Goal: Find specific page/section: Find specific page/section

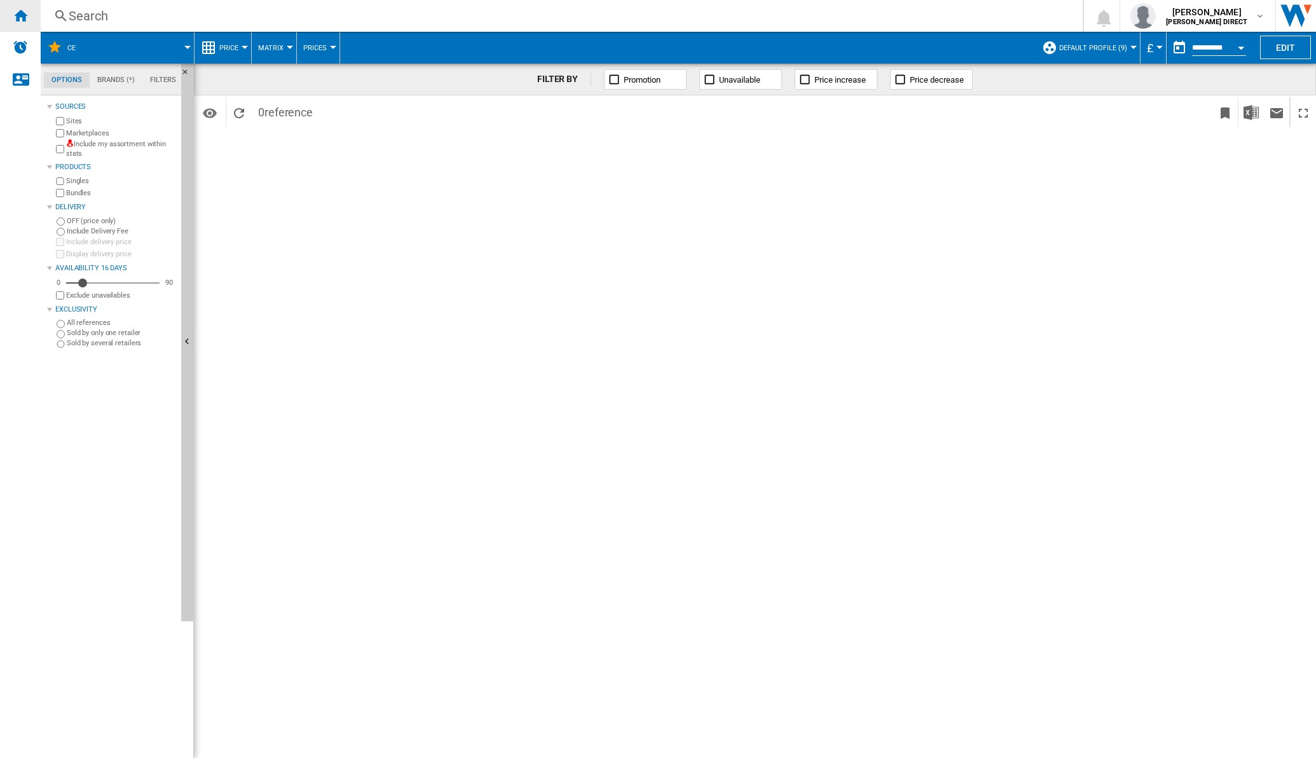
click at [29, 12] on div "Home" at bounding box center [20, 16] width 41 height 32
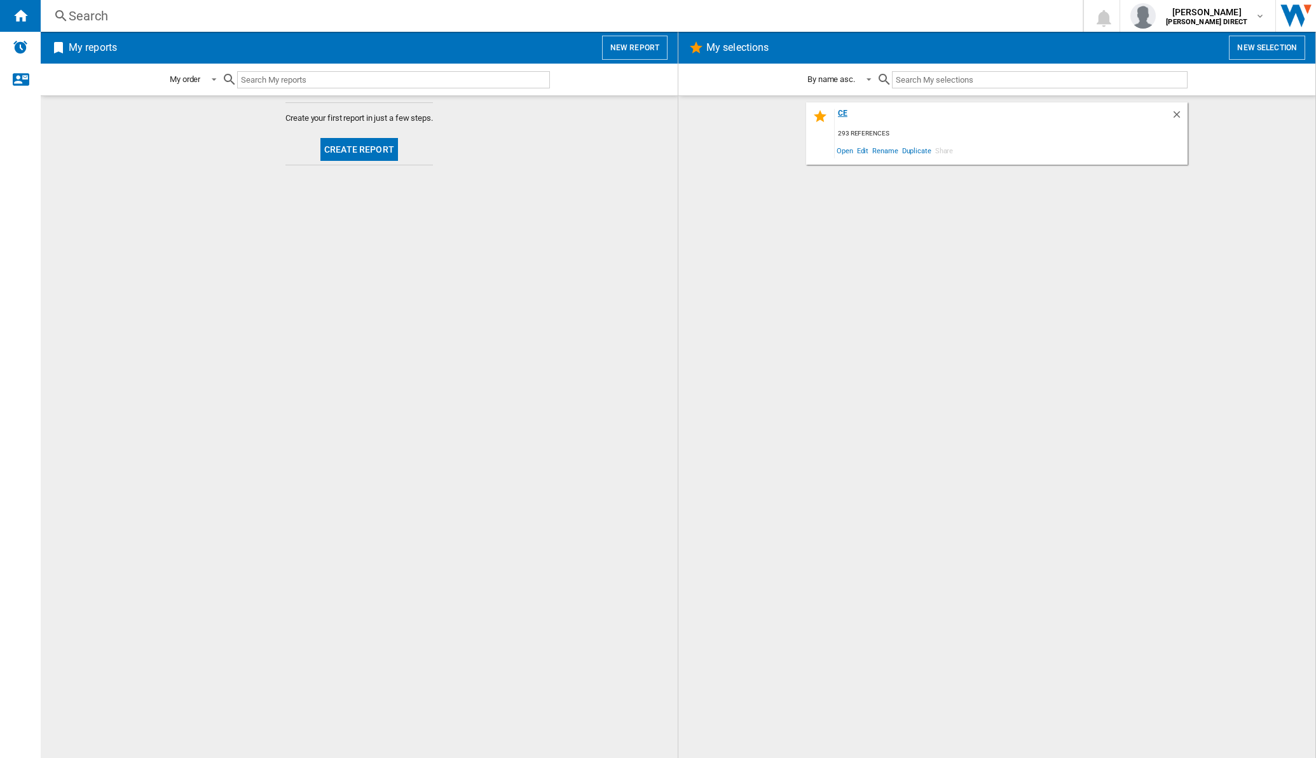
click at [848, 114] on div "CE" at bounding box center [1003, 117] width 336 height 17
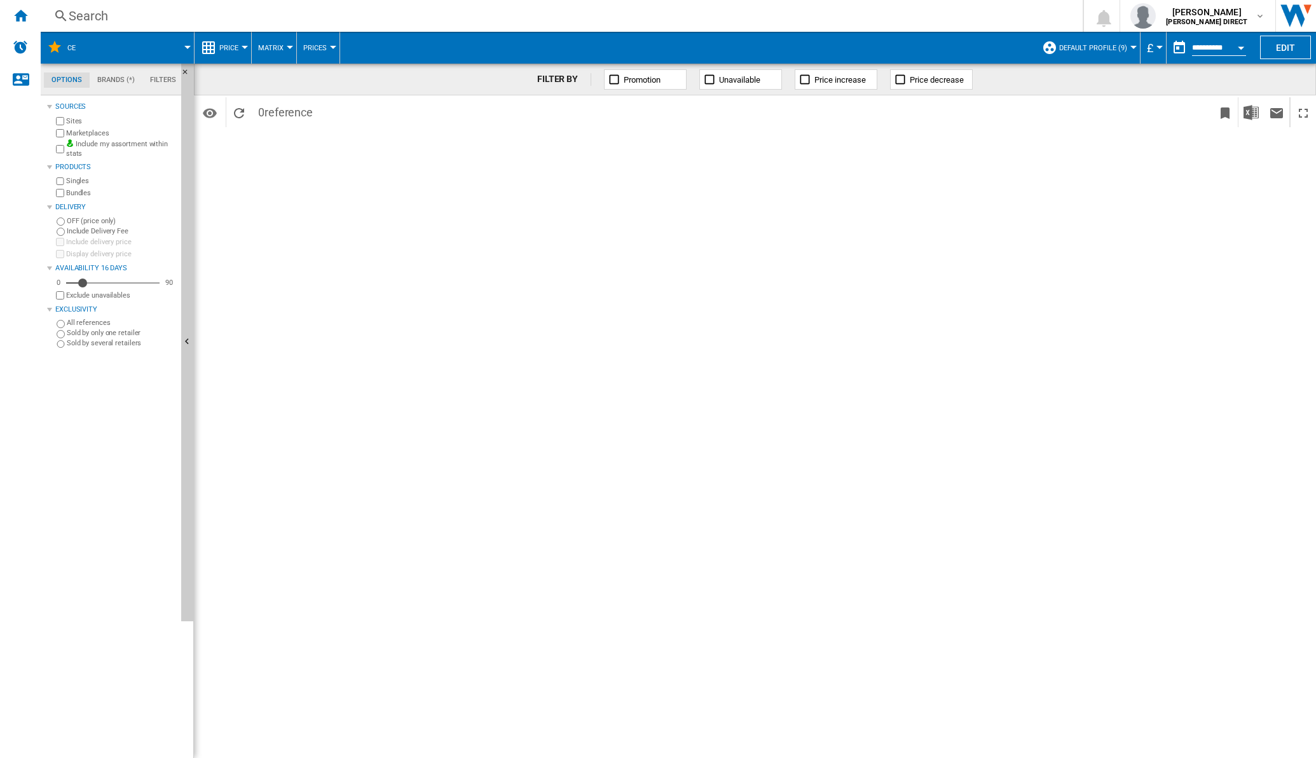
click at [286, 41] on button "Matrix" at bounding box center [274, 48] width 32 height 32
click at [270, 112] on span "reference" at bounding box center [289, 112] width 48 height 13
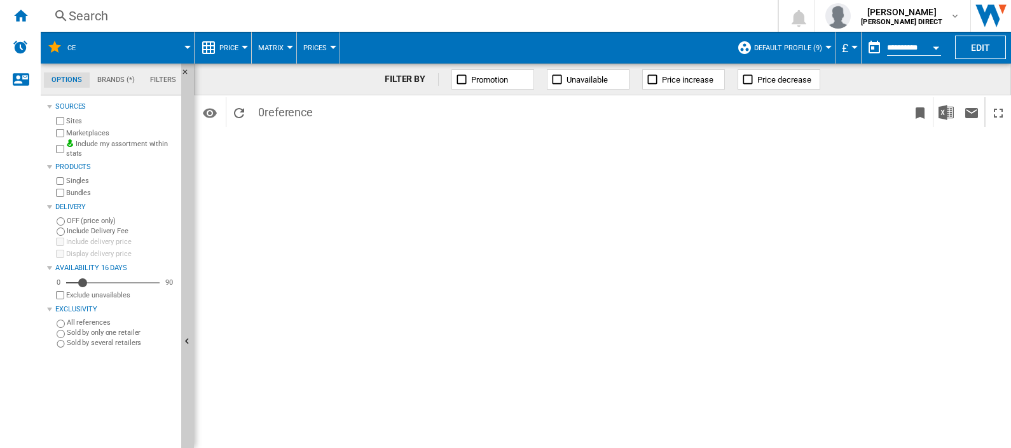
click at [280, 48] on span "Matrix" at bounding box center [270, 48] width 25 height 8
click at [272, 112] on span "Ranking" at bounding box center [278, 109] width 34 height 11
click at [17, 3] on div "Home" at bounding box center [20, 16] width 41 height 32
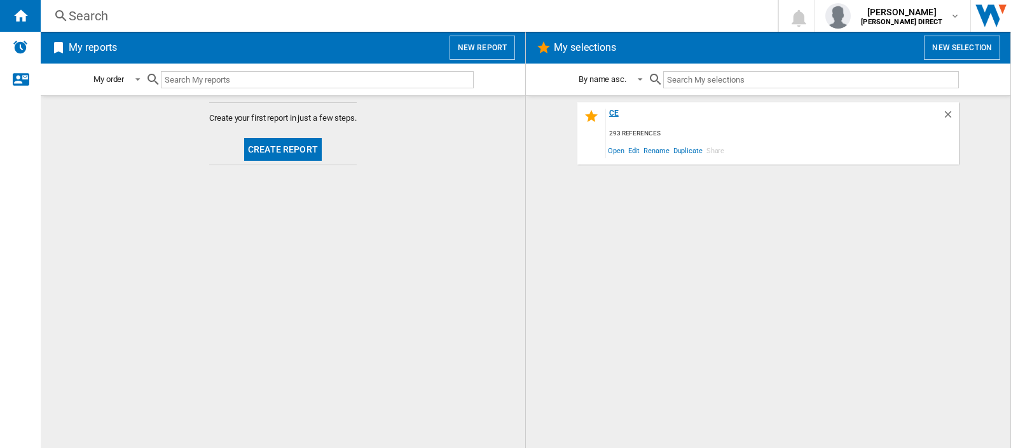
click at [620, 118] on div "CE" at bounding box center [774, 117] width 336 height 17
click at [613, 116] on div "CE" at bounding box center [774, 117] width 336 height 17
